Goal: Information Seeking & Learning: Learn about a topic

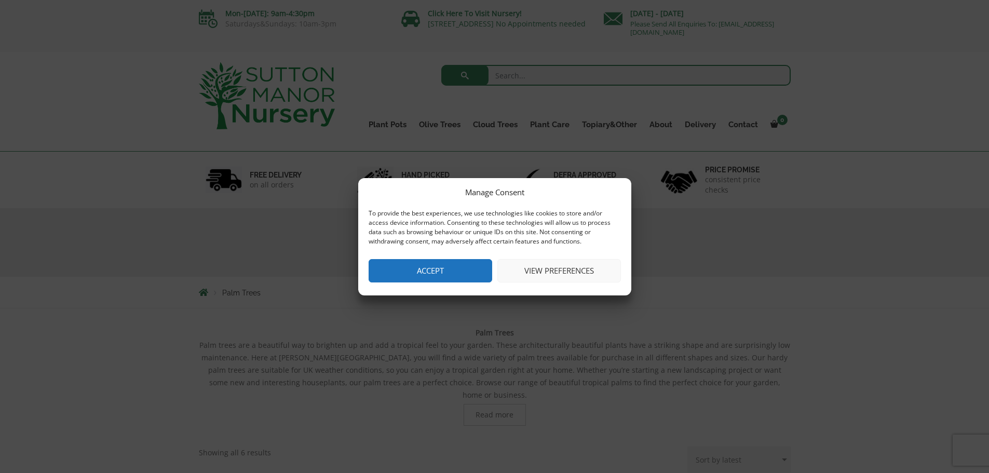
click at [409, 274] on button "Accept" at bounding box center [431, 270] width 124 height 23
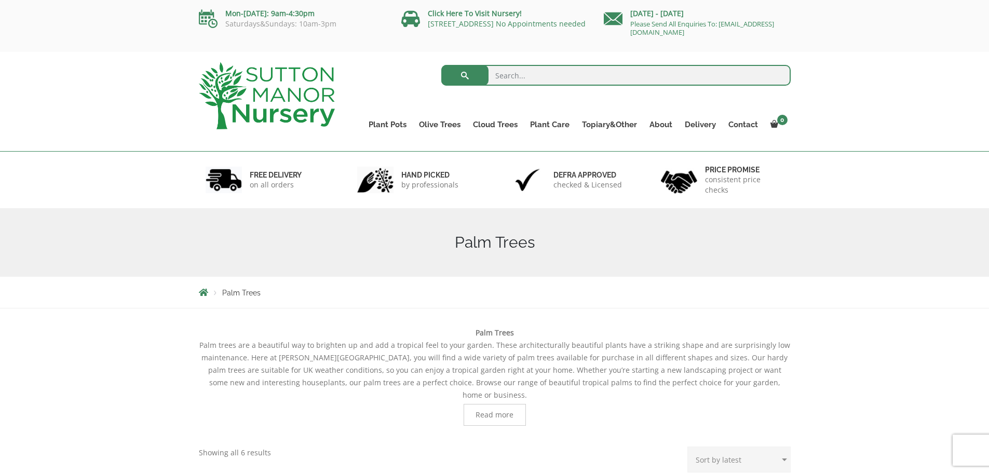
click at [471, 246] on h1 "Palm Trees" at bounding box center [495, 242] width 592 height 19
click at [502, 247] on h1 "Palm Trees" at bounding box center [495, 242] width 592 height 19
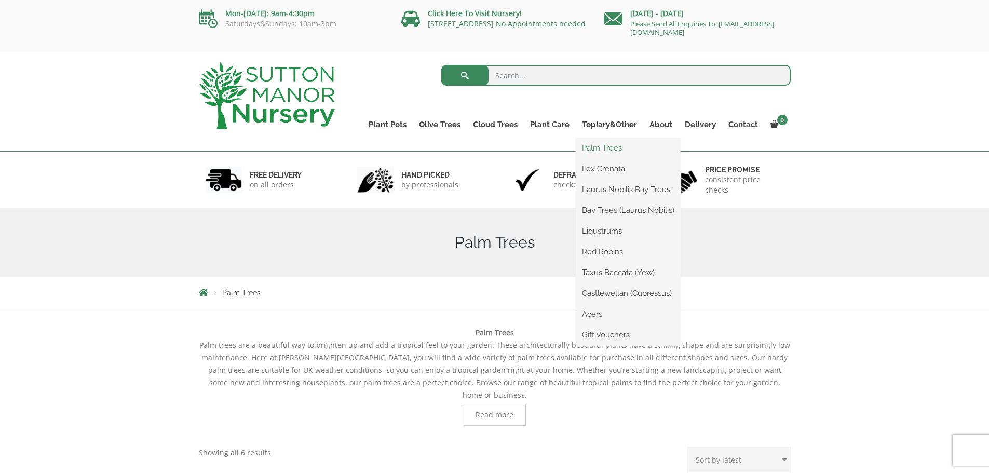
click at [606, 149] on link "Palm Trees" at bounding box center [628, 148] width 105 height 16
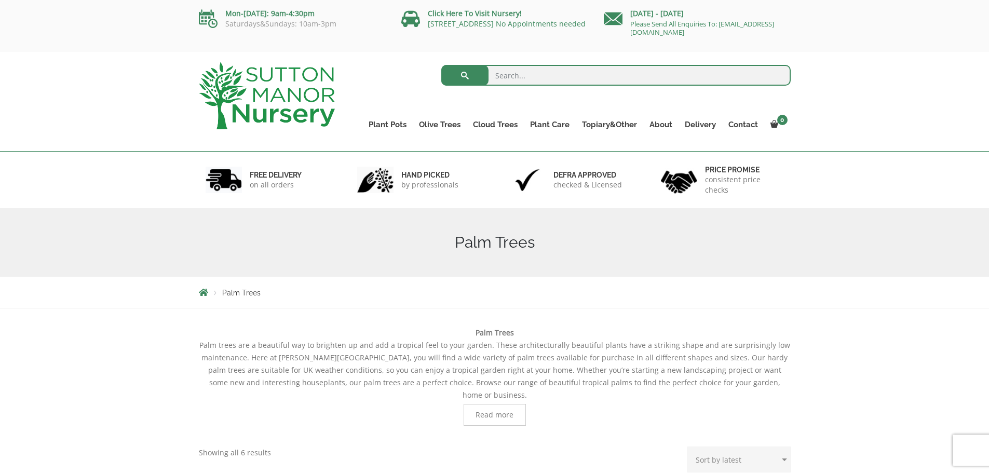
scroll to position [104, 0]
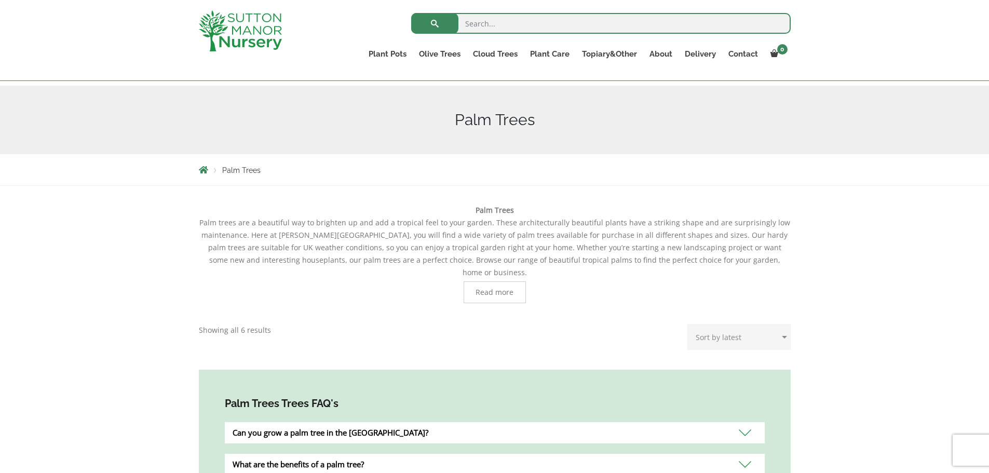
click at [508, 289] on span "Read more" at bounding box center [495, 292] width 38 height 7
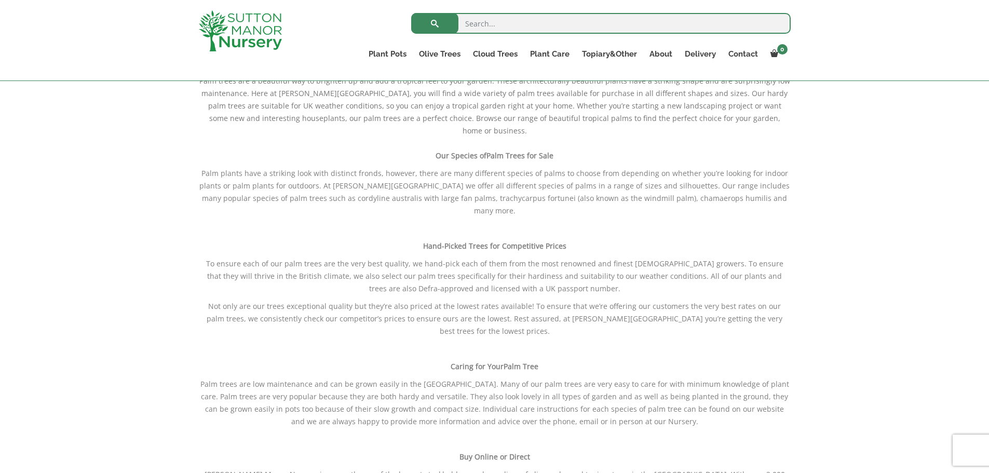
scroll to position [156, 0]
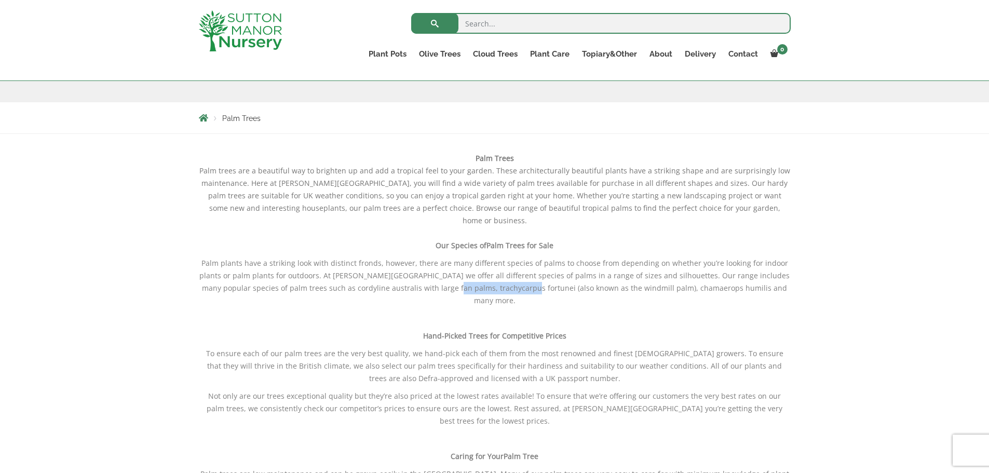
drag, startPoint x: 527, startPoint y: 276, endPoint x: 454, endPoint y: 277, distance: 72.7
click at [454, 277] on p "Palm plants have a striking look with distinct fronds, however, there are many …" at bounding box center [495, 282] width 592 height 50
copy p "trachycarpus fortunei"
